Goal: Transaction & Acquisition: Purchase product/service

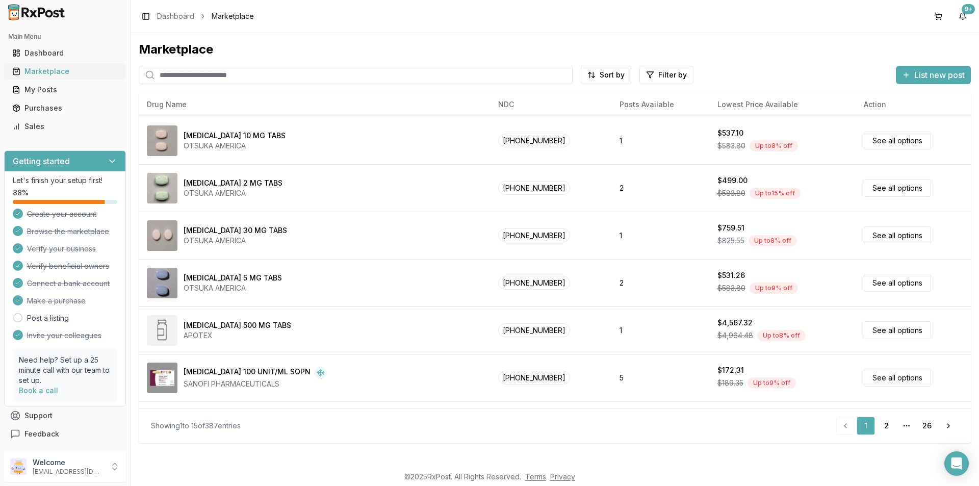
click at [41, 71] on div "Marketplace" at bounding box center [65, 71] width 106 height 10
click at [174, 74] on input "search" at bounding box center [356, 75] width 434 height 18
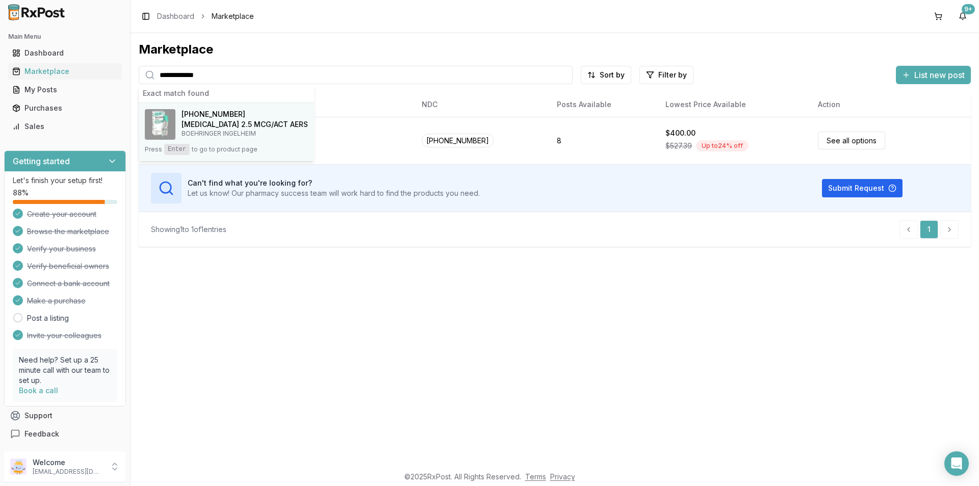
type input "**********"
click at [216, 120] on h4 "[MEDICAL_DATA] 2.5 MCG/ACT AERS" at bounding box center [245, 124] width 127 height 10
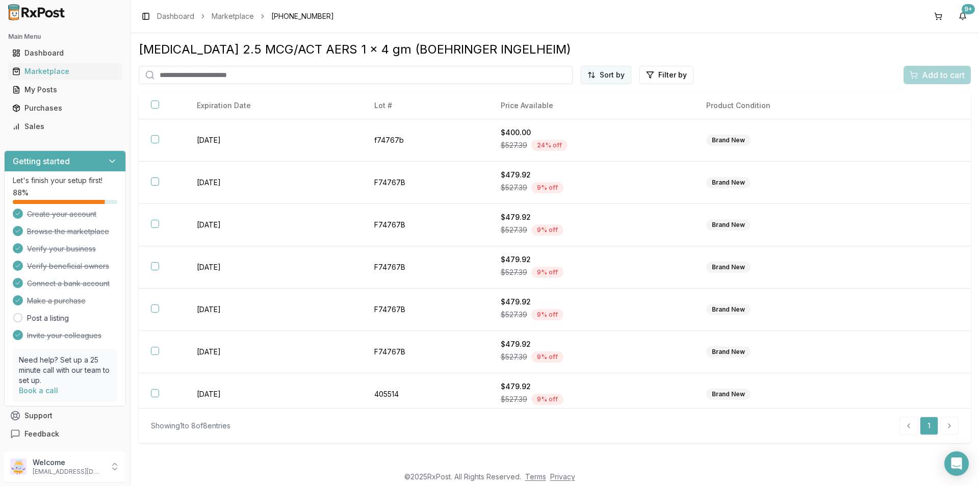
click at [612, 78] on html "Main Menu Dashboard Marketplace My Posts Purchases Sales Getting started Let's …" at bounding box center [489, 243] width 979 height 486
click at [567, 114] on div "Price (Low to High)" at bounding box center [581, 113] width 97 height 16
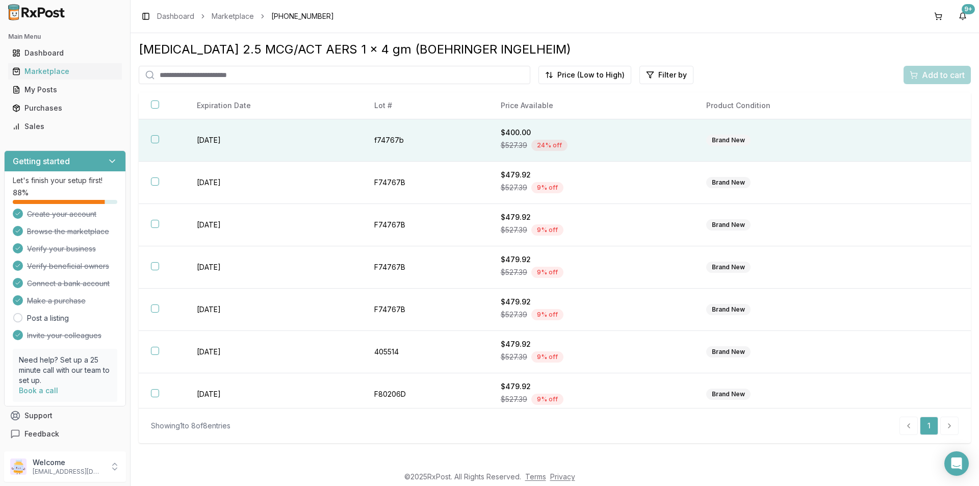
click at [151, 138] on th at bounding box center [162, 140] width 46 height 42
click at [949, 70] on span "Add to cart" at bounding box center [943, 75] width 43 height 12
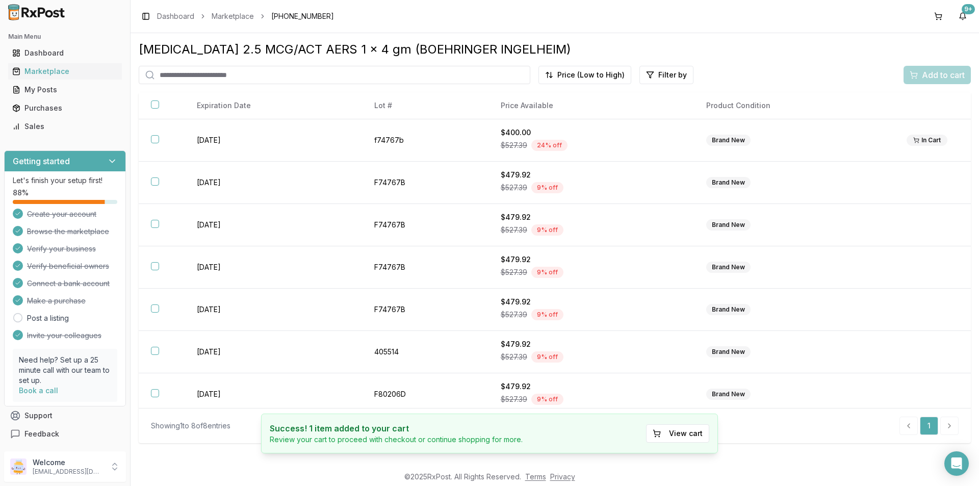
click at [939, 78] on div "Add to cart" at bounding box center [937, 75] width 67 height 18
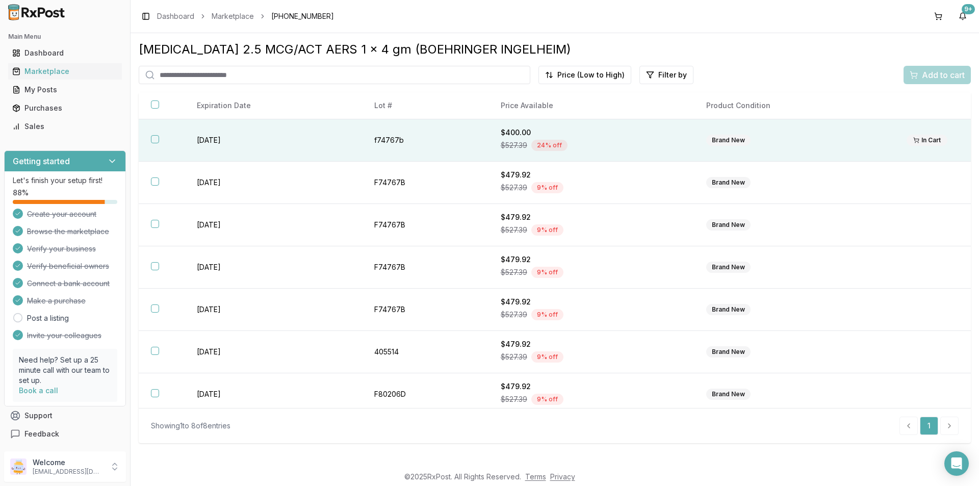
click at [150, 140] on th at bounding box center [162, 140] width 46 height 42
click at [942, 74] on span "Add to cart" at bounding box center [943, 75] width 43 height 12
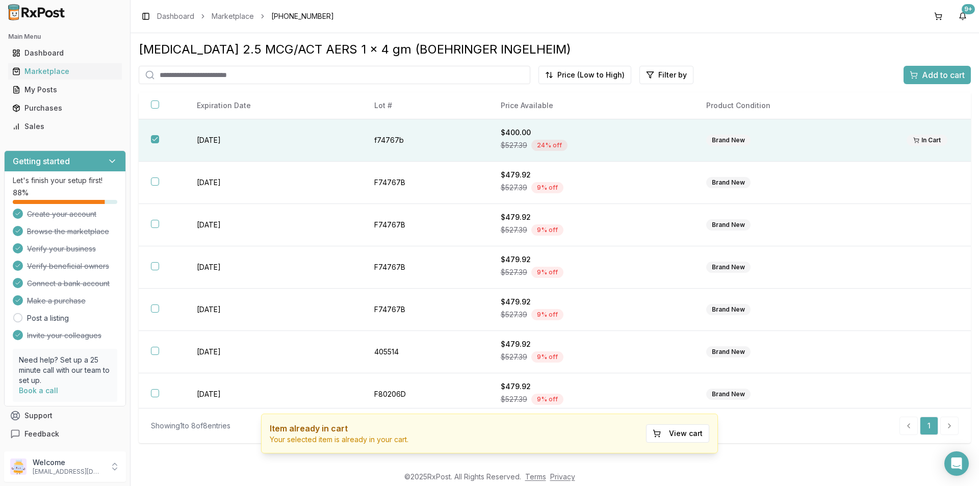
click at [939, 74] on span "Add to cart" at bounding box center [943, 75] width 43 height 12
click at [697, 431] on button "View cart" at bounding box center [677, 433] width 63 height 18
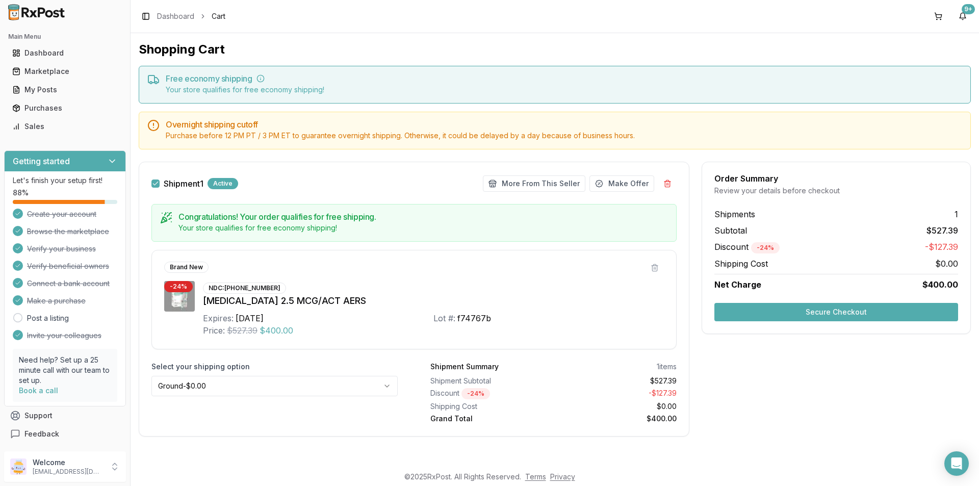
click at [696, 434] on div "Shipment 1 Active More From This Seller Make Offer Congratulations! Your order …" at bounding box center [555, 305] width 832 height 287
click at [388, 386] on html "Main Menu Dashboard Marketplace My Posts Purchases Sales Getting started Let's …" at bounding box center [489, 243] width 979 height 486
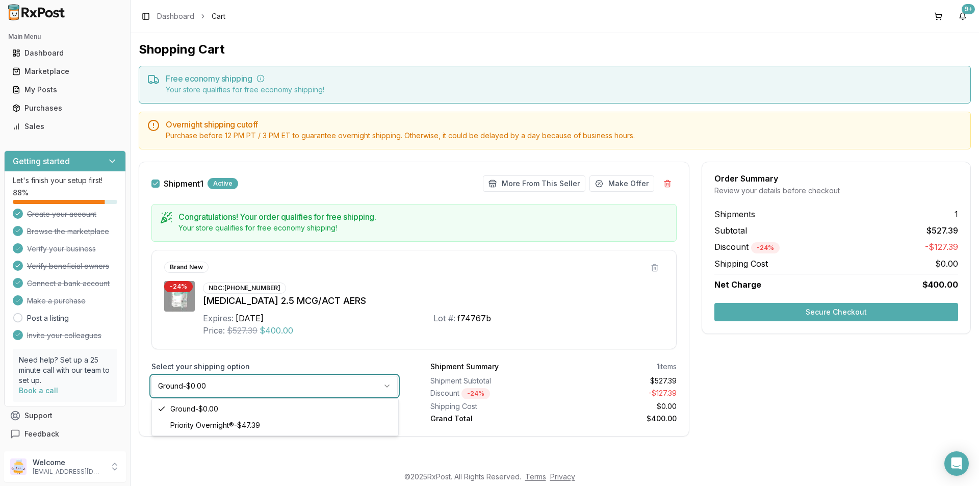
click at [850, 312] on html "Main Menu Dashboard Marketplace My Posts Purchases Sales Getting started Let's …" at bounding box center [489, 243] width 979 height 486
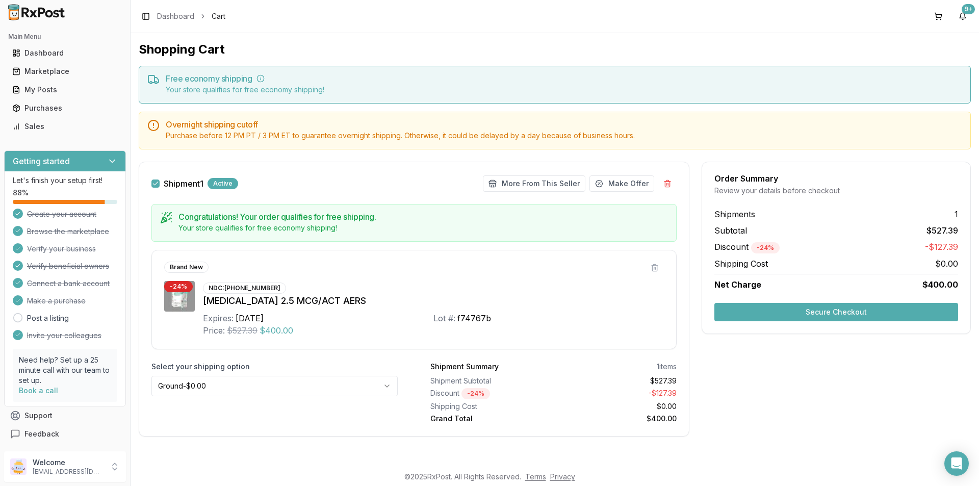
click at [845, 308] on button "Secure Checkout" at bounding box center [837, 312] width 244 height 18
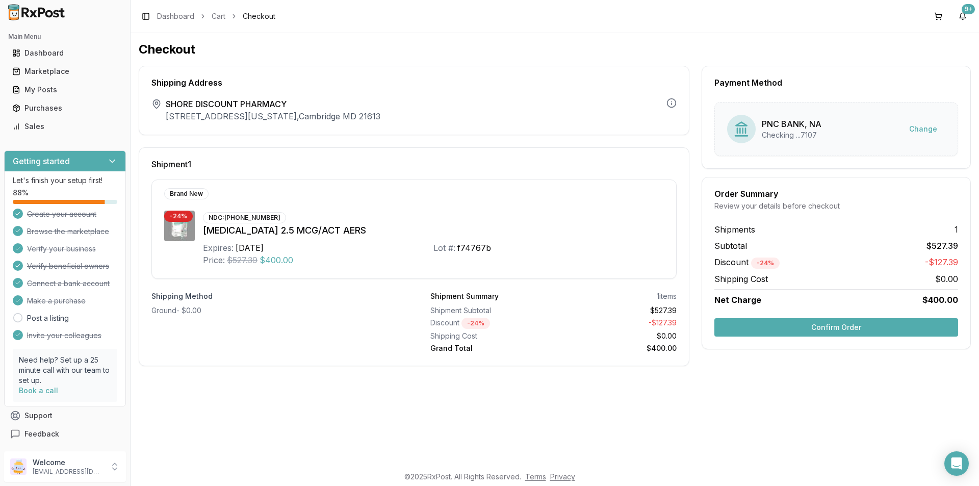
click at [819, 327] on button "Confirm Order" at bounding box center [837, 327] width 244 height 18
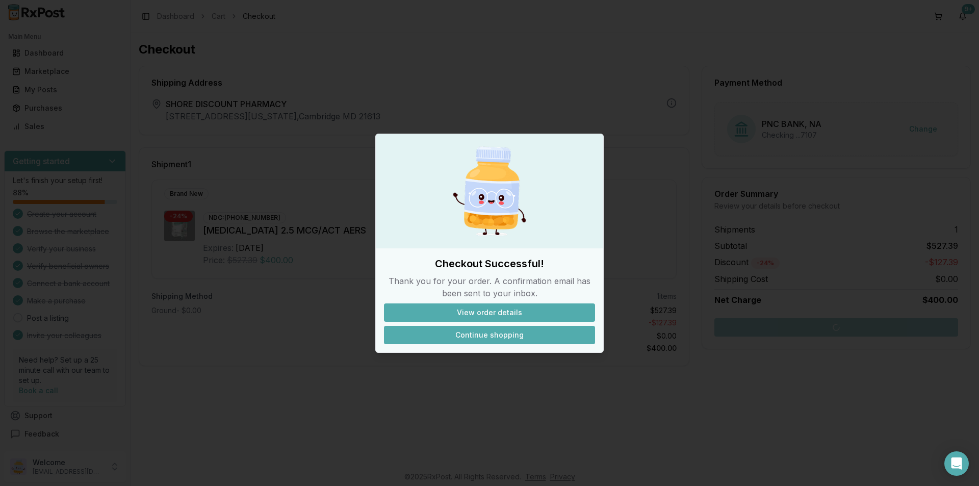
click at [507, 334] on button "Continue shopping" at bounding box center [489, 335] width 211 height 18
